Goal: Information Seeking & Learning: Learn about a topic

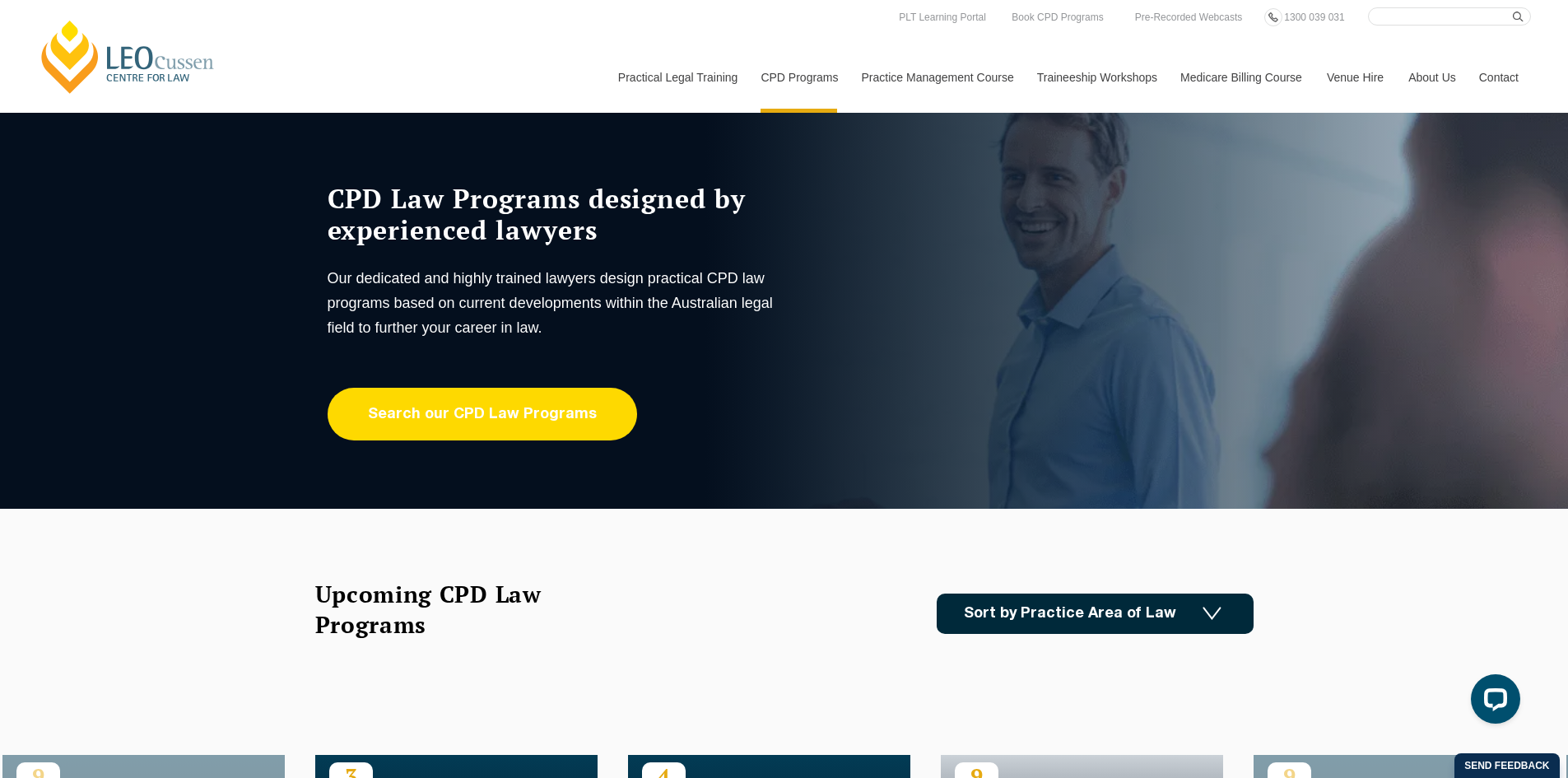
click at [563, 418] on link "Search our CPD Law Programs" at bounding box center [482, 414] width 309 height 53
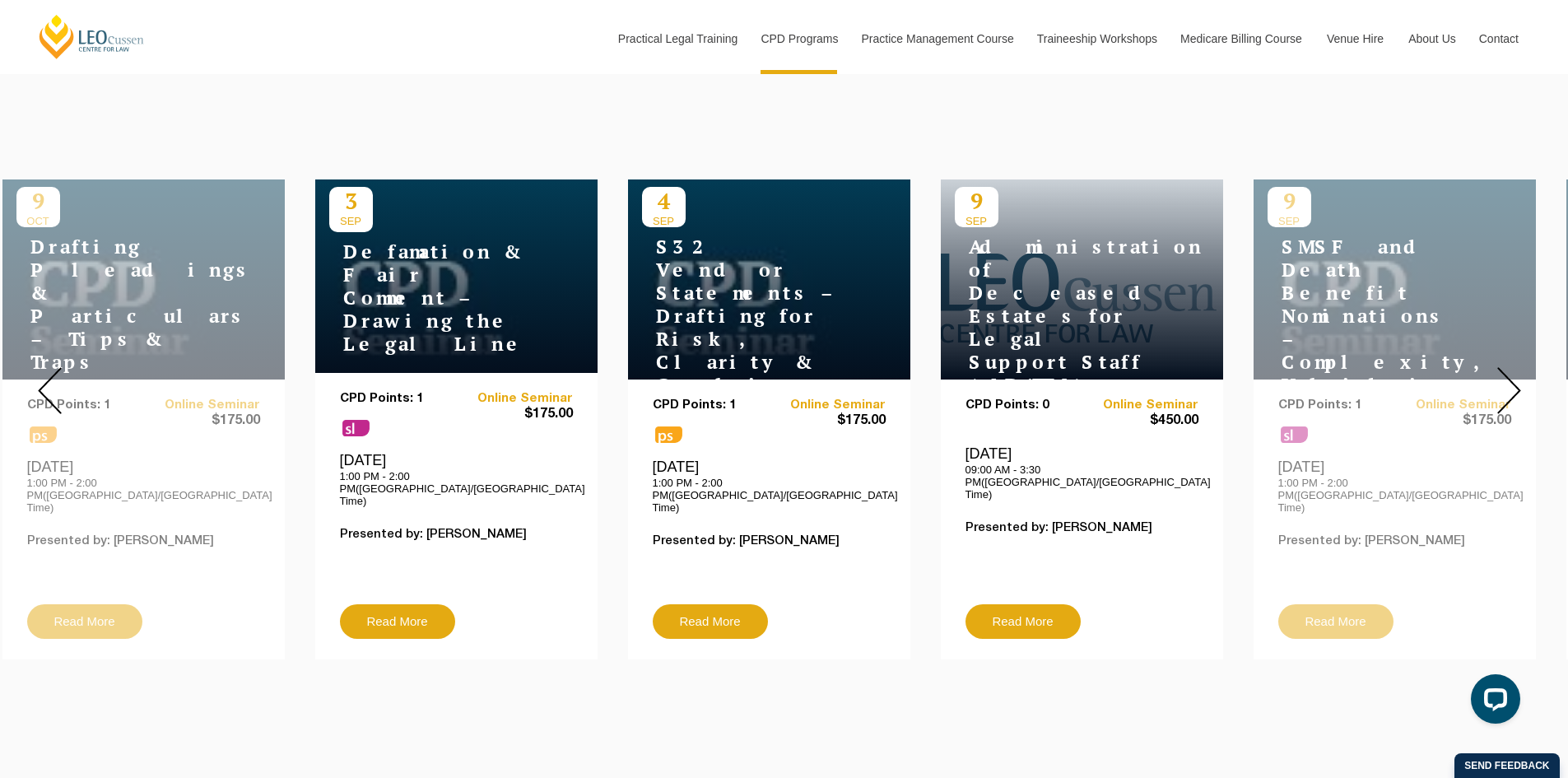
scroll to position [576, 0]
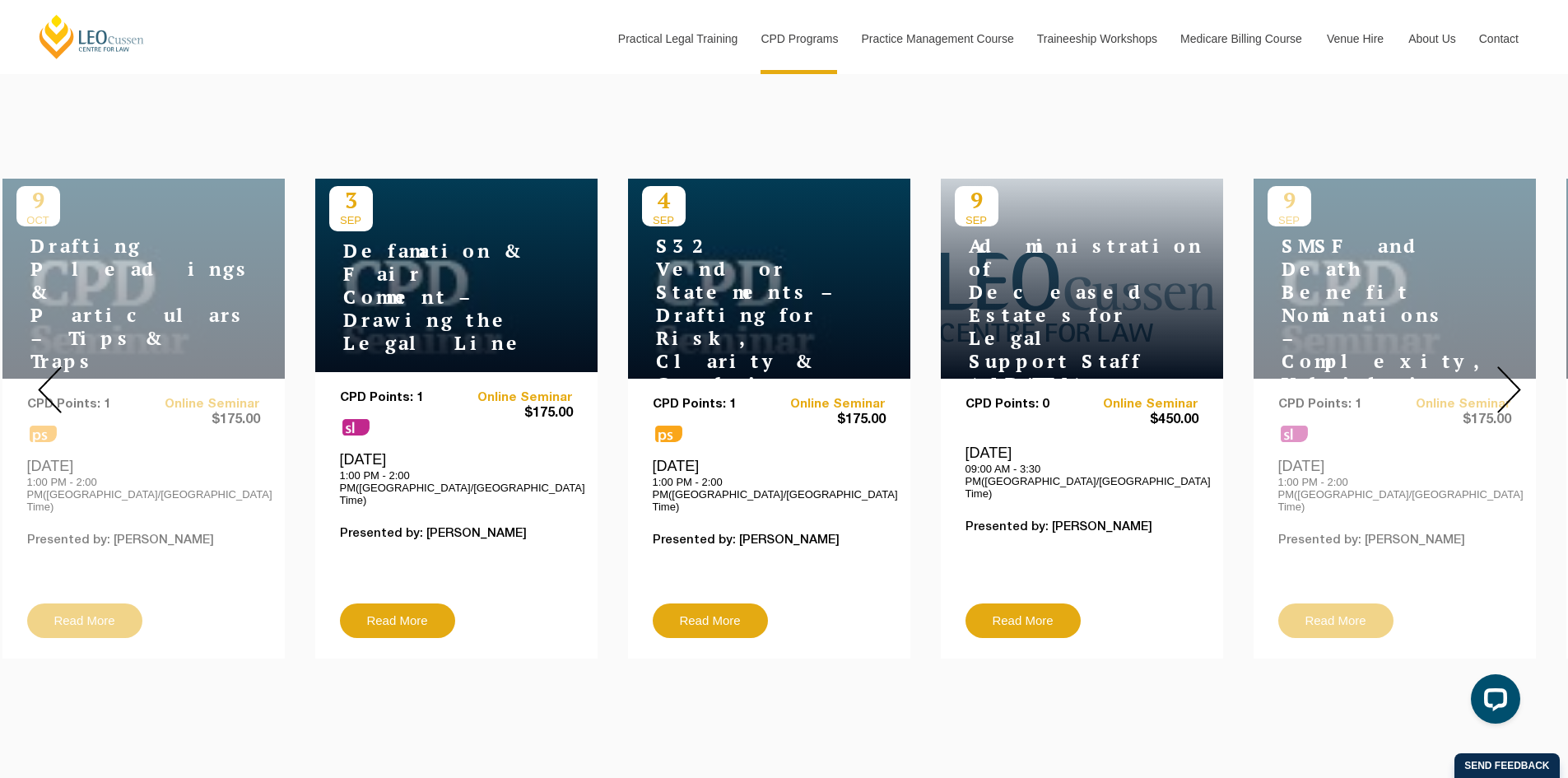
click at [1517, 373] on img at bounding box center [1509, 390] width 23 height 47
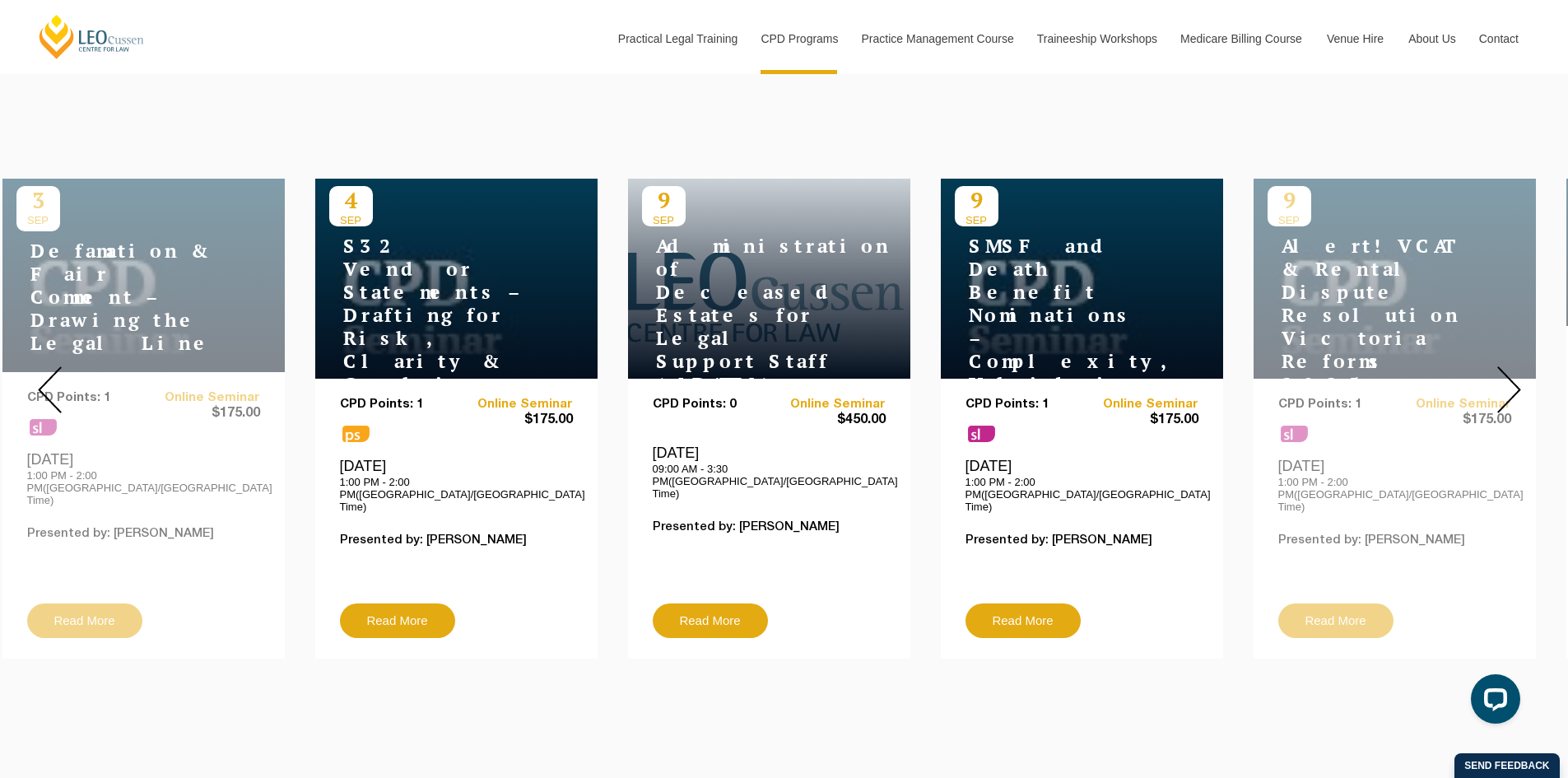
click at [1515, 372] on img at bounding box center [1509, 390] width 23 height 47
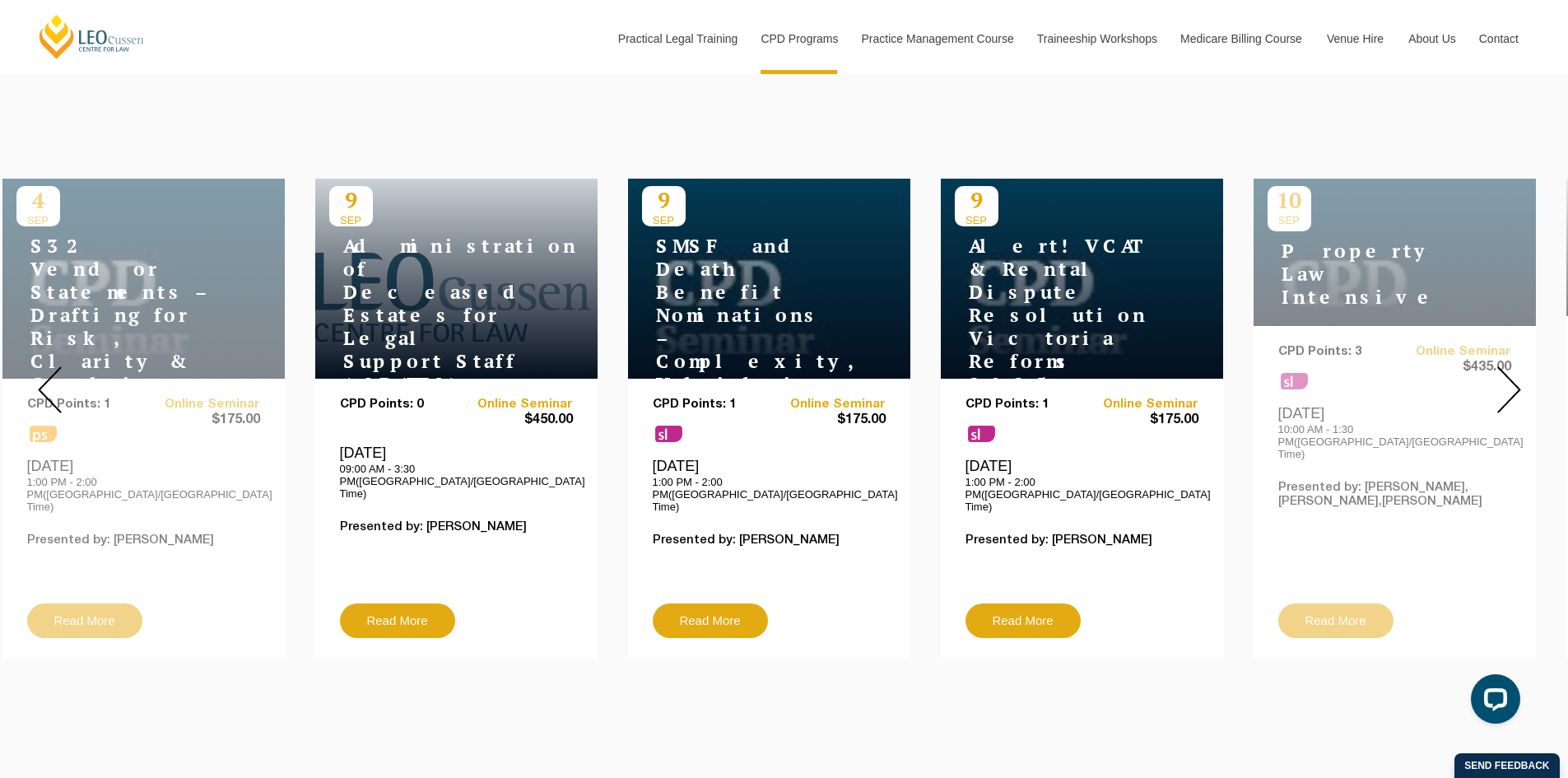
click at [1515, 372] on img at bounding box center [1509, 390] width 23 height 47
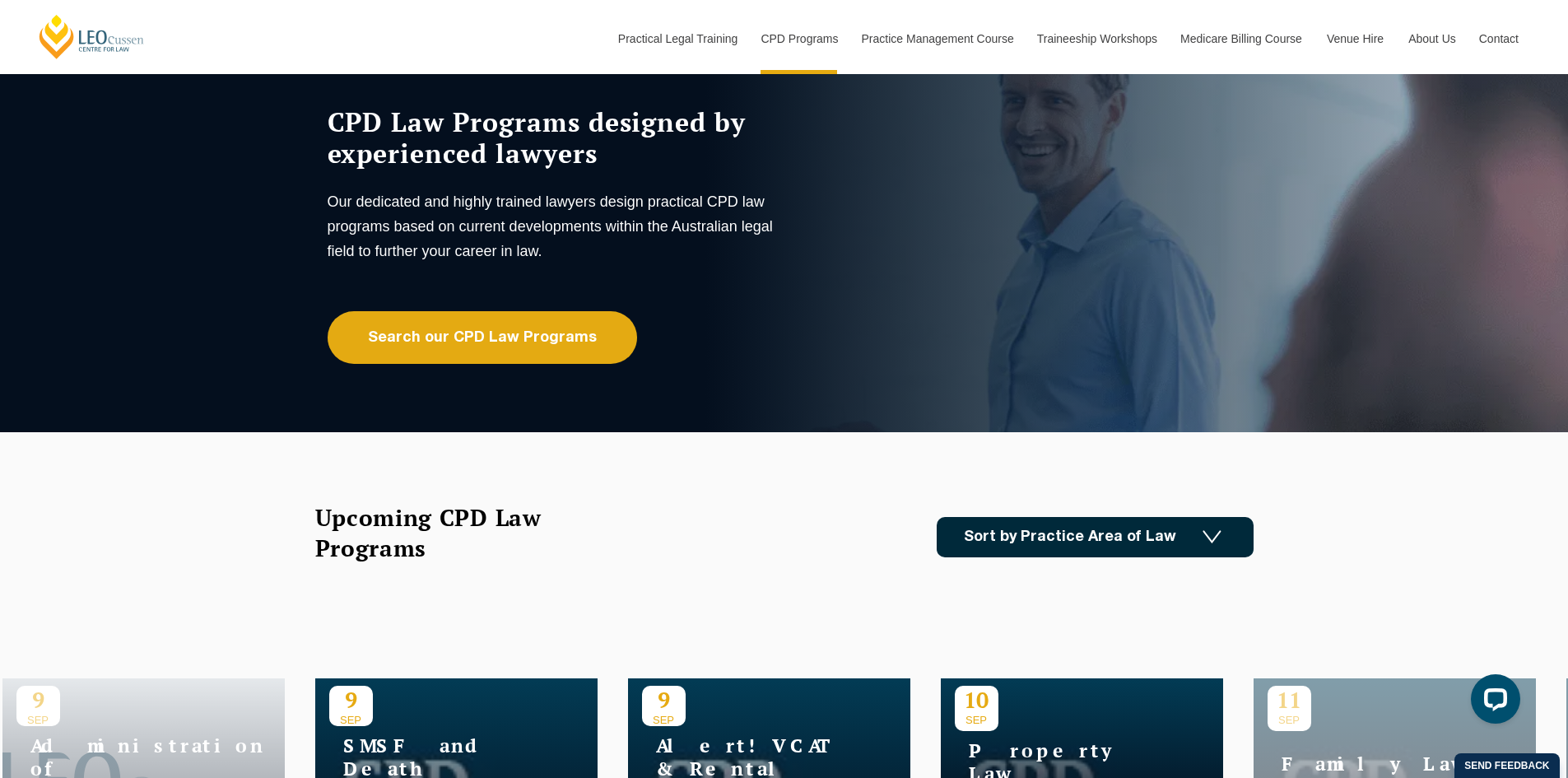
scroll to position [0, 0]
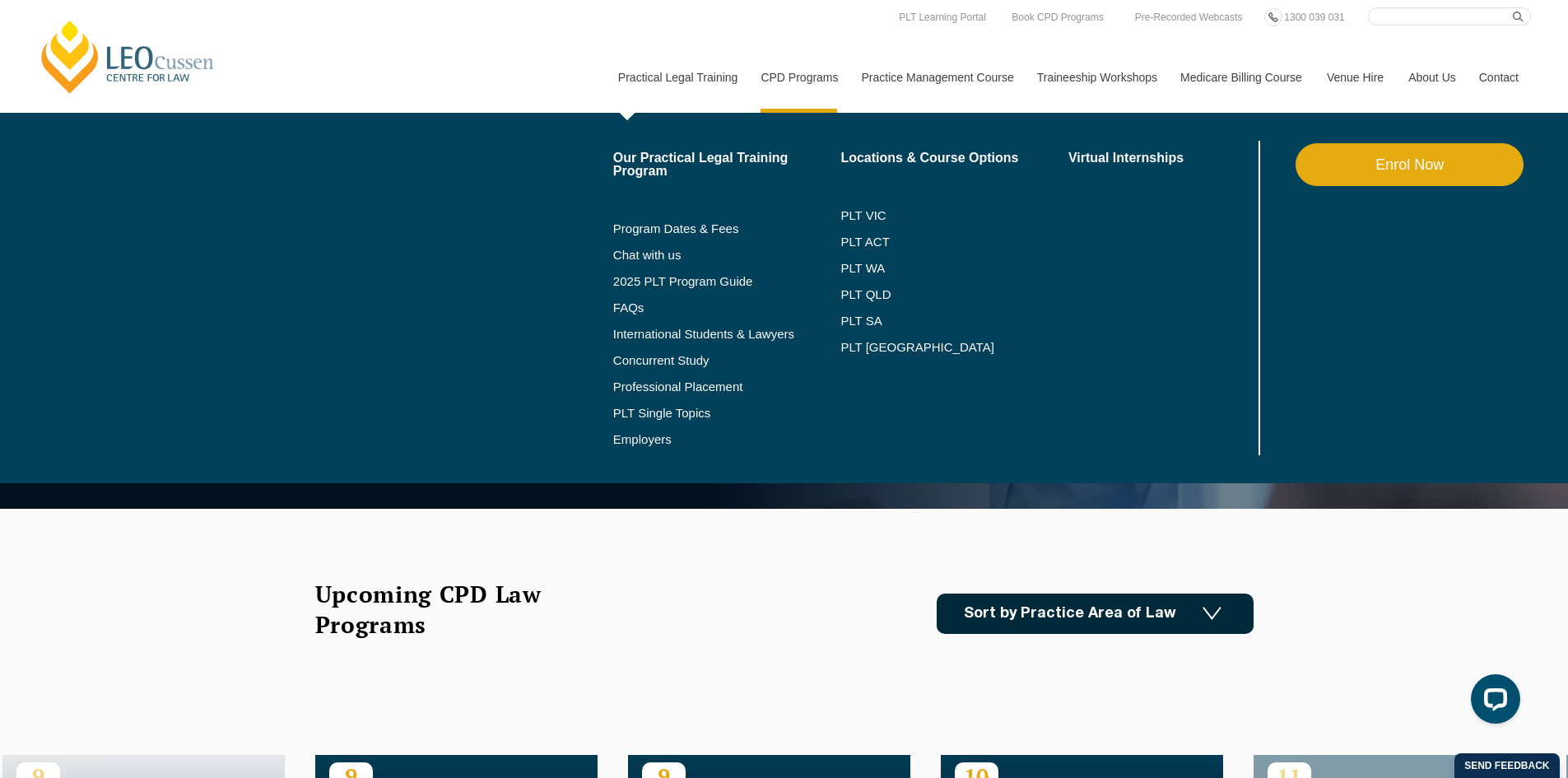
click at [703, 76] on link "Practical Legal Training" at bounding box center [677, 77] width 143 height 70
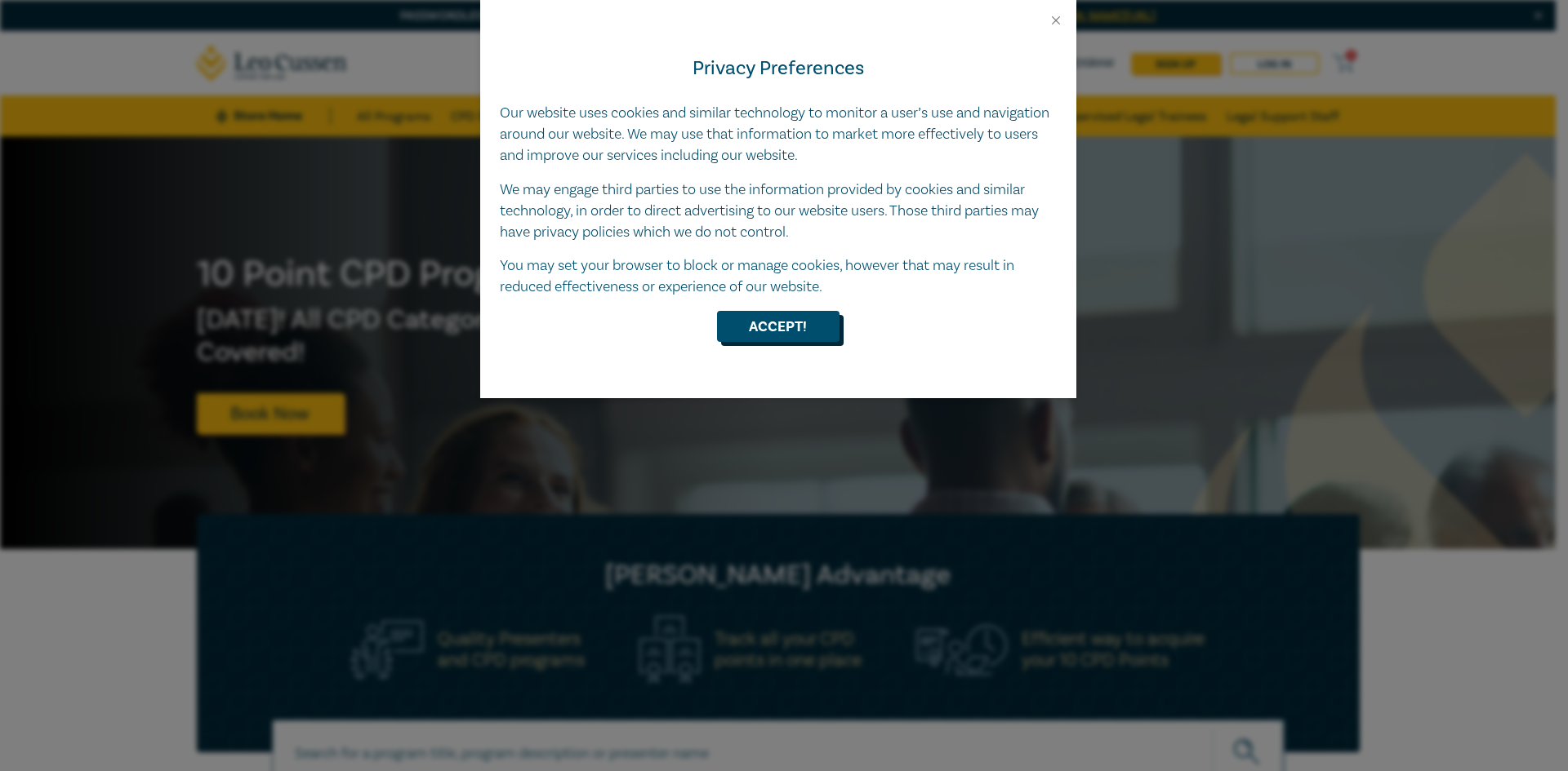
click at [783, 322] on button "Accept!" at bounding box center [777, 326] width 122 height 31
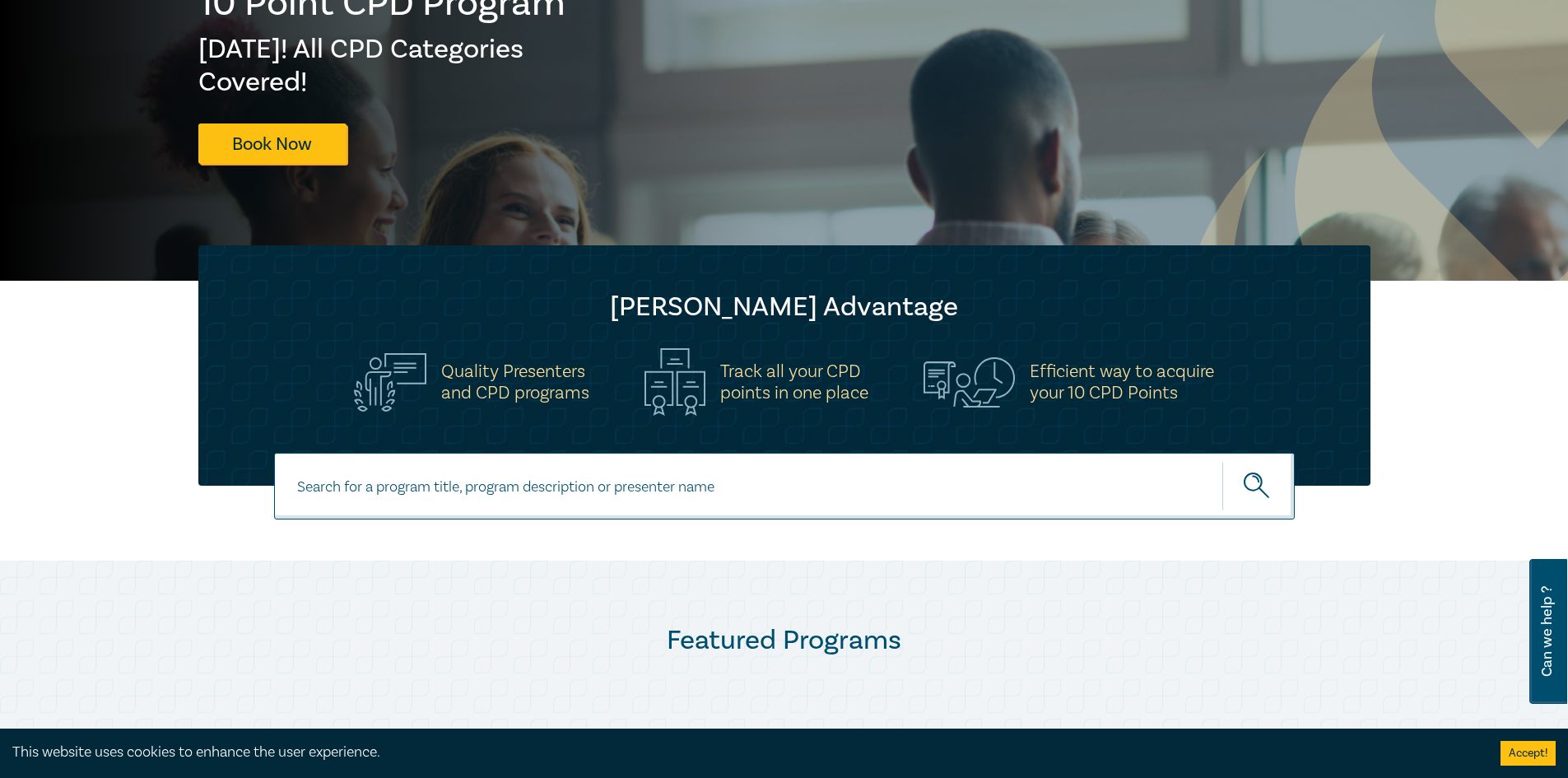
scroll to position [247, 0]
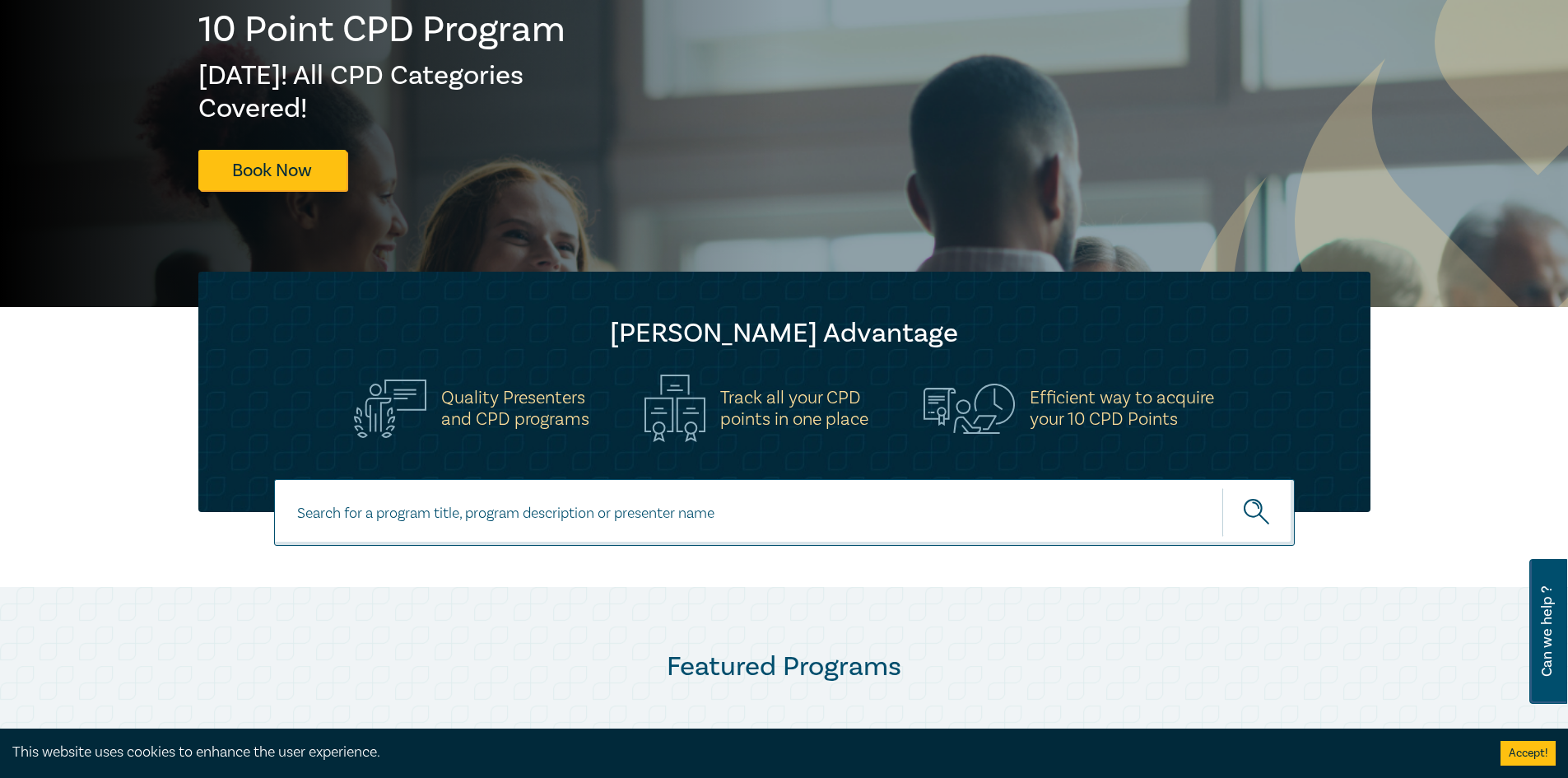
click at [548, 400] on h5 "Quality Presenters and CPD programs" at bounding box center [516, 409] width 148 height 43
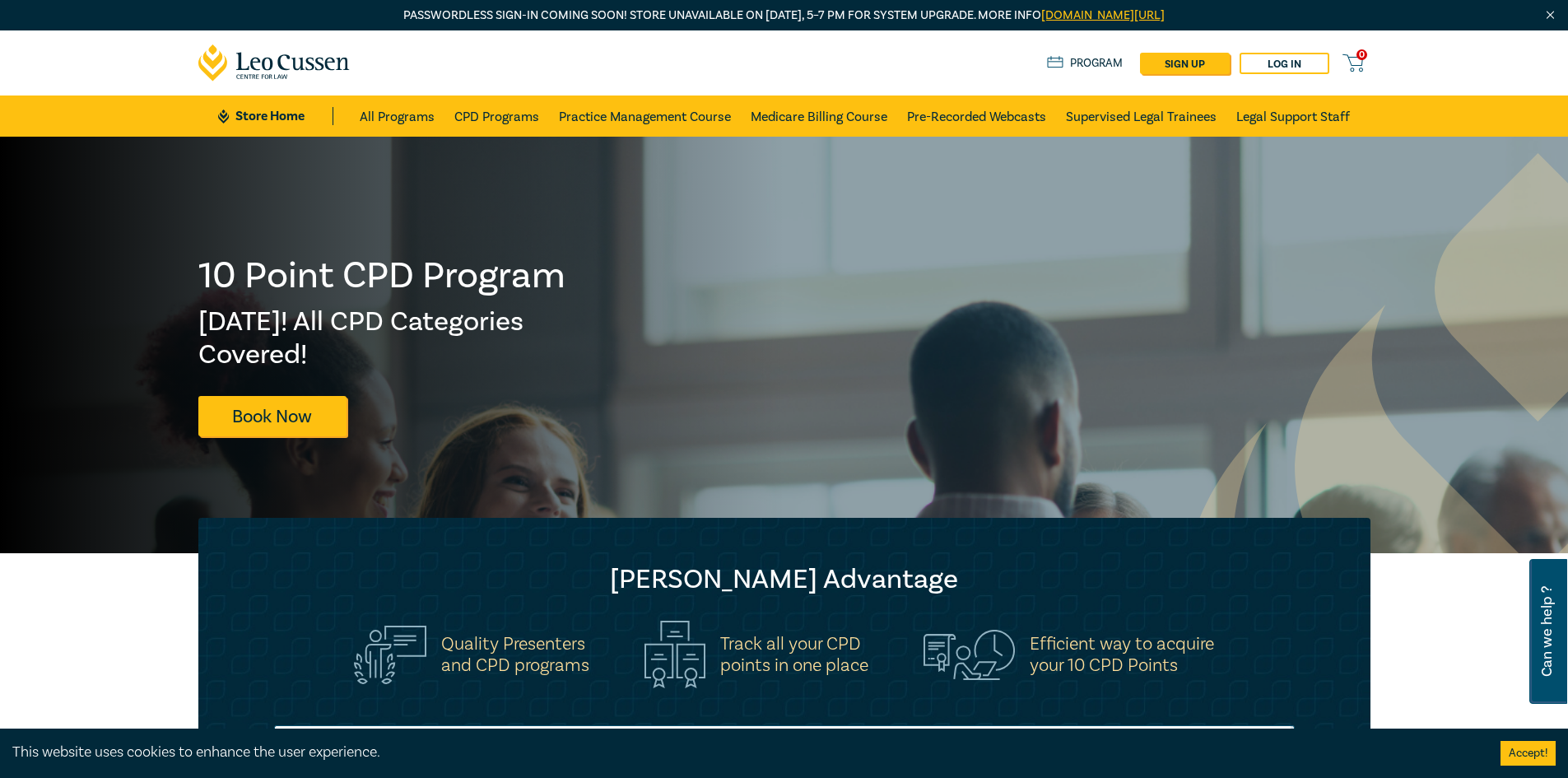
scroll to position [0, 0]
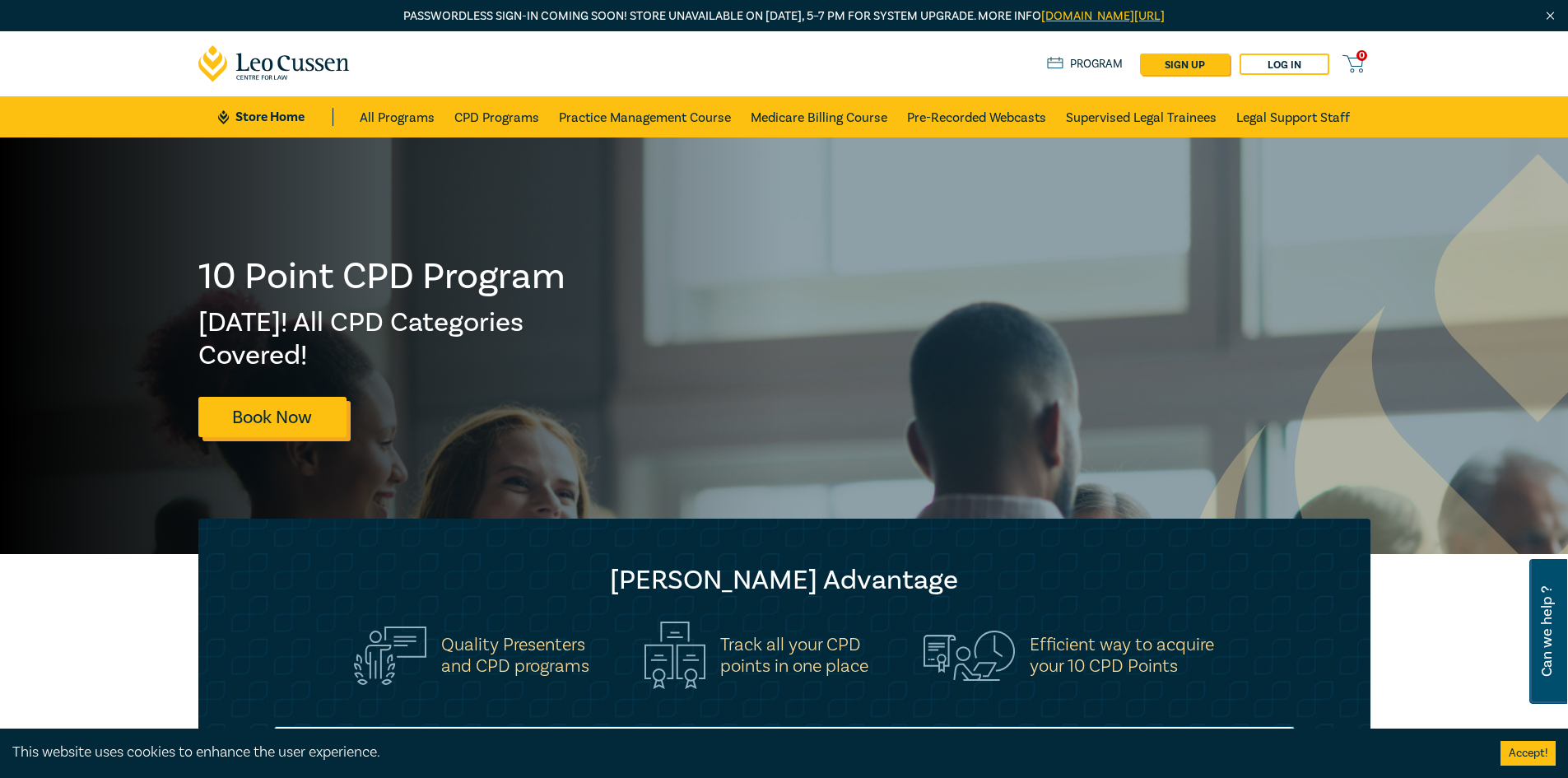
click at [293, 421] on link "Book Now" at bounding box center [272, 416] width 148 height 40
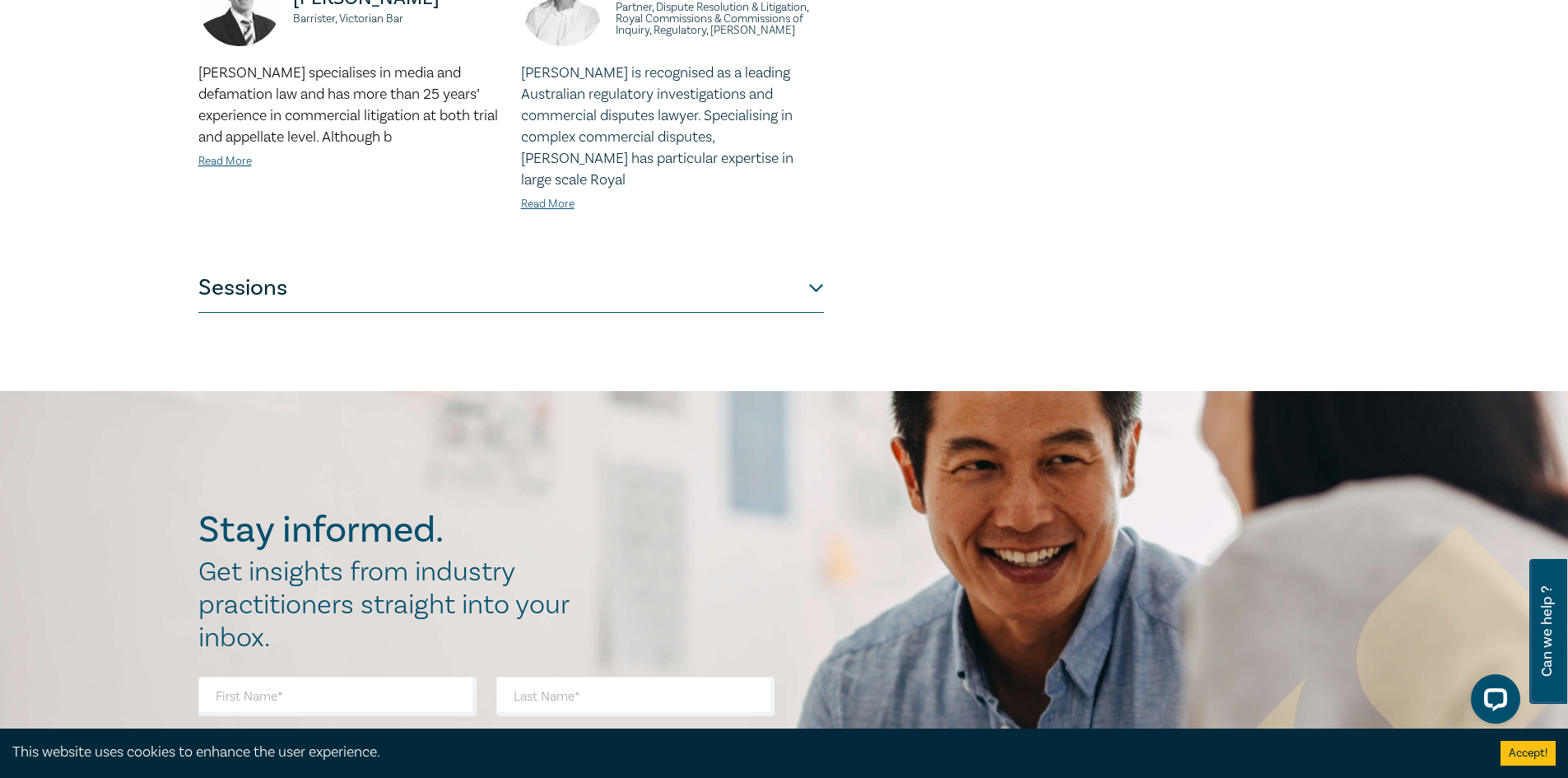
scroll to position [1647, 0]
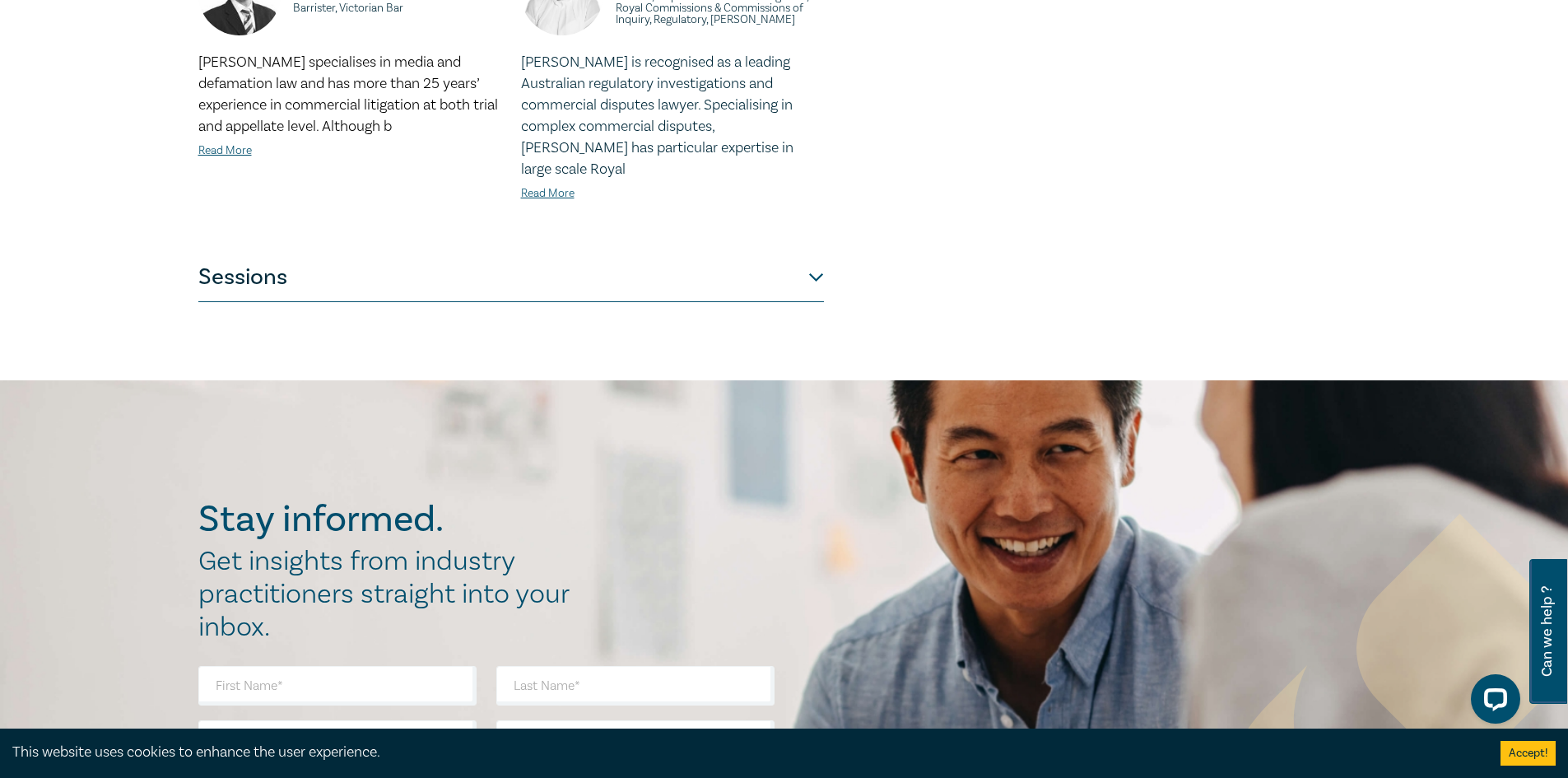
click at [810, 253] on button "Sessions" at bounding box center [511, 277] width 626 height 50
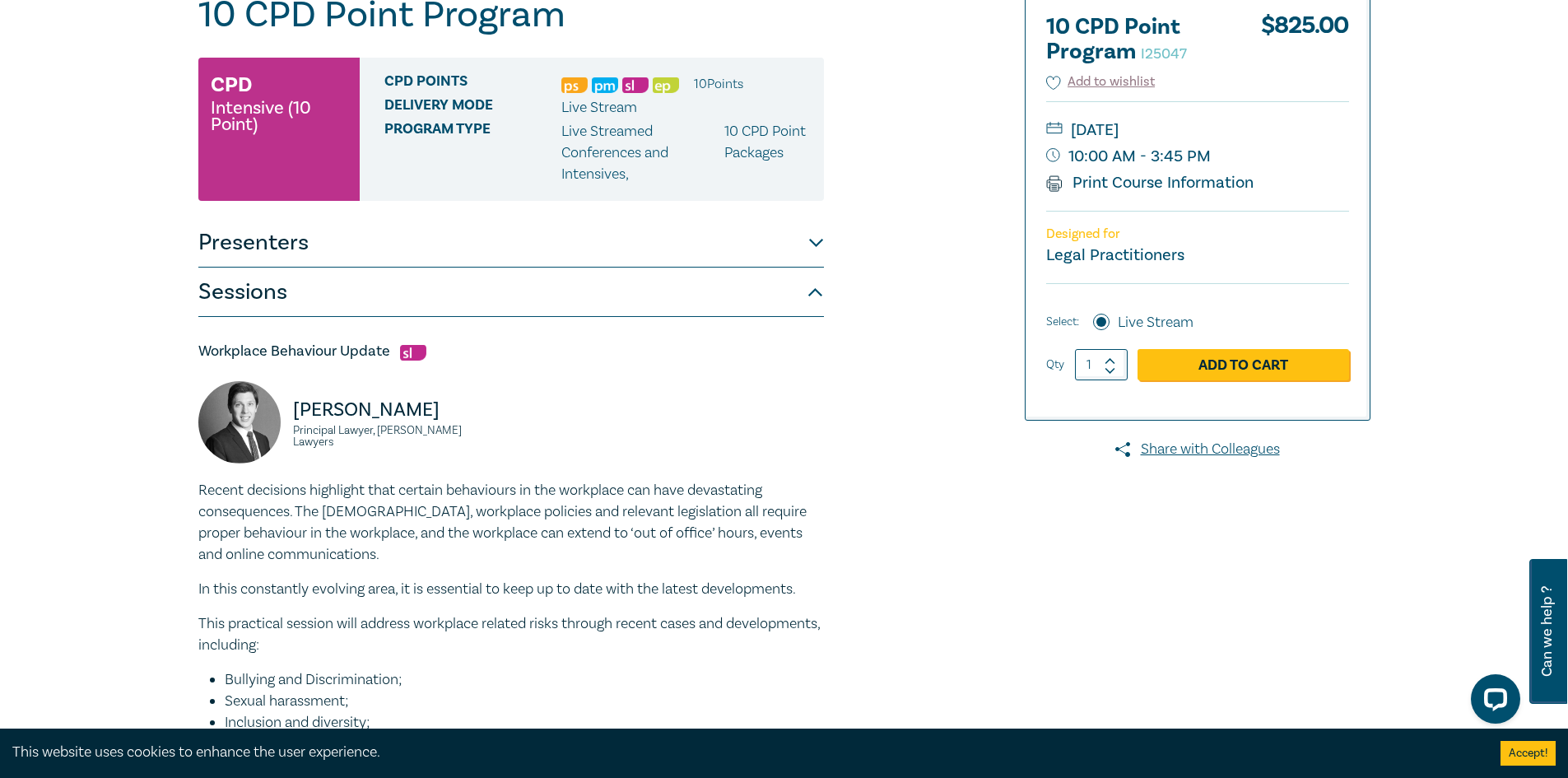
scroll to position [0, 0]
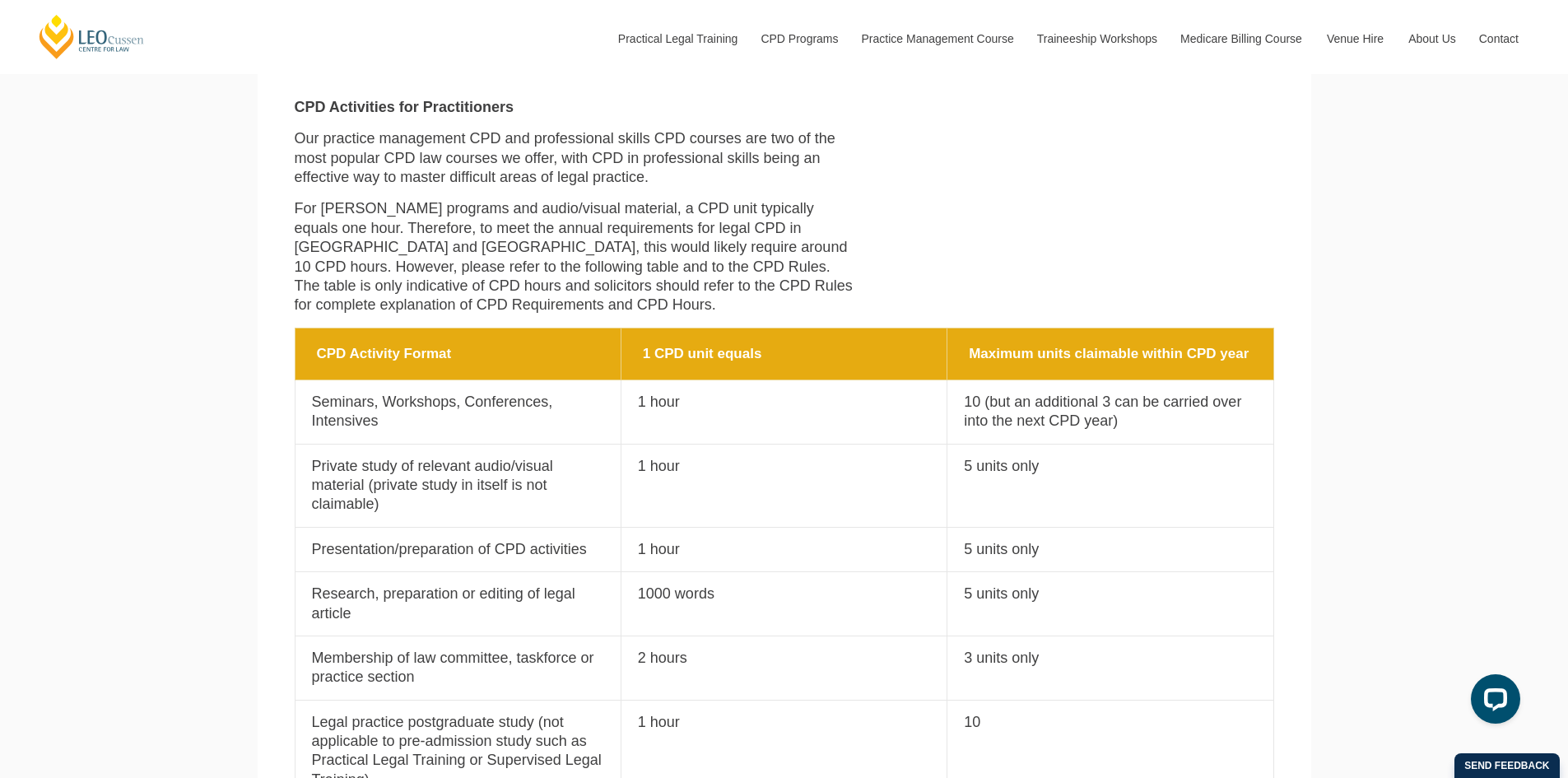
scroll to position [1482, 0]
